Goal: Navigation & Orientation: Find specific page/section

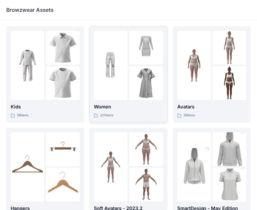
click at [153, 71] on div at bounding box center [146, 83] width 34 height 34
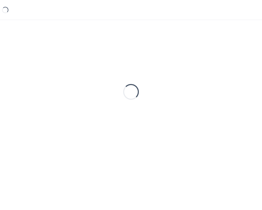
click at [153, 71] on div "Loading..." at bounding box center [130, 91] width 249 height 131
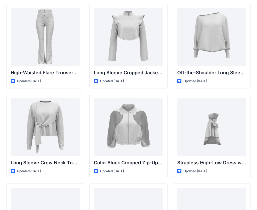
scroll to position [32, 0]
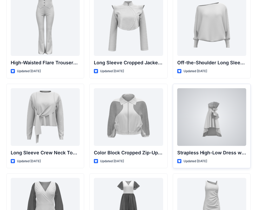
click at [231, 123] on div at bounding box center [212, 117] width 69 height 58
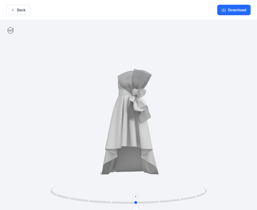
drag, startPoint x: 134, startPoint y: 201, endPoint x: 142, endPoint y: 200, distance: 8.2
click at [141, 200] on icon at bounding box center [129, 195] width 158 height 20
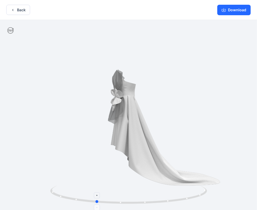
drag, startPoint x: 164, startPoint y: 201, endPoint x: 119, endPoint y: 199, distance: 45.1
click at [98, 202] on circle at bounding box center [97, 201] width 3 height 3
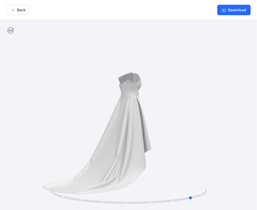
drag, startPoint x: 98, startPoint y: 201, endPoint x: 197, endPoint y: 94, distance: 146.0
click at [194, 162] on div at bounding box center [128, 115] width 257 height 191
click at [20, 10] on button "Back" at bounding box center [18, 10] width 24 height 10
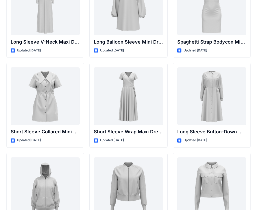
scroll to position [912, 0]
